Goal: Feedback & Contribution: Contribute content

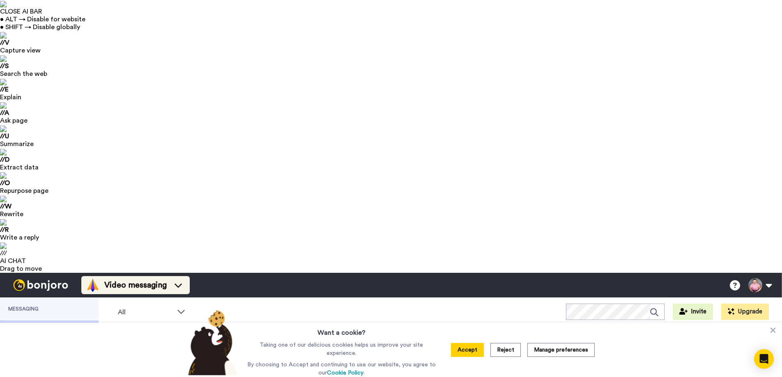
click at [167, 280] on span "Video messaging" at bounding box center [135, 285] width 62 height 11
click at [124, 348] on span "Testimonials" at bounding box center [133, 352] width 49 height 8
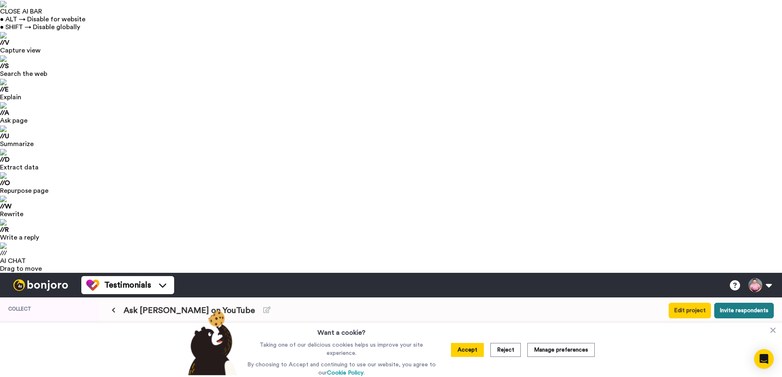
click at [743, 303] on button "Invite respondents" at bounding box center [744, 311] width 60 height 16
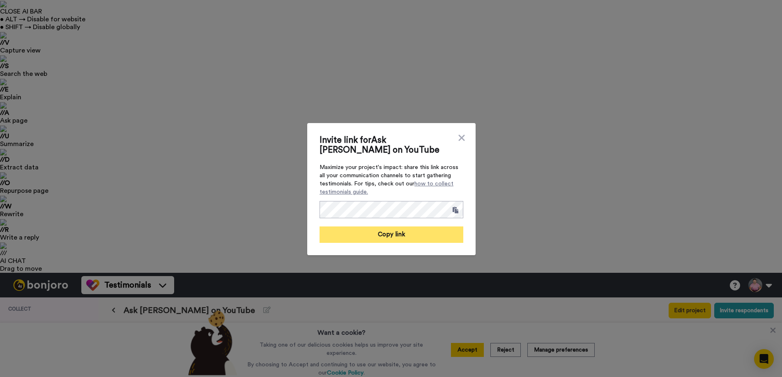
click at [402, 230] on button "Copy link" at bounding box center [391, 235] width 144 height 16
click at [462, 136] on icon at bounding box center [461, 138] width 8 height 10
